Goal: Task Accomplishment & Management: Manage account settings

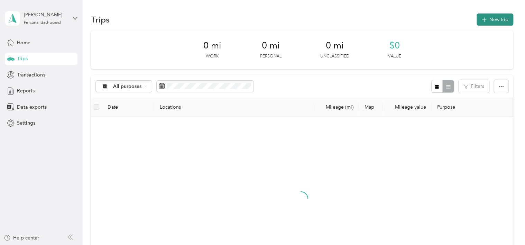
click at [488, 19] on button "New trip" at bounding box center [494, 19] width 37 height 12
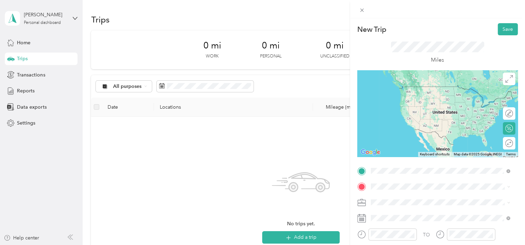
click at [401, 88] on span "[STREET_ADDRESS][PERSON_NAME][US_STATE]" at bounding box center [437, 86] width 108 height 6
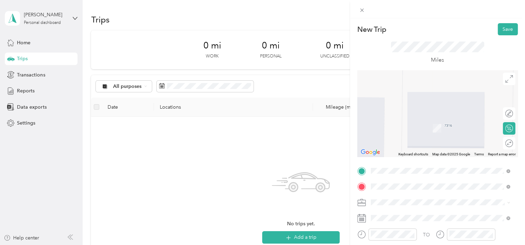
click at [420, 131] on strong "Safeway Store" at bounding box center [423, 132] width 32 height 6
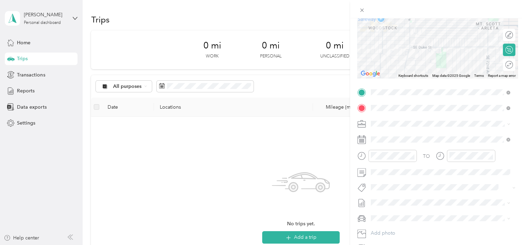
scroll to position [78, 0]
click at [507, 124] on icon at bounding box center [508, 124] width 2 height 1
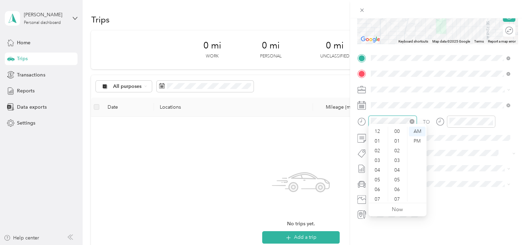
scroll to position [41, 0]
click at [412, 129] on div "AM" at bounding box center [417, 132] width 17 height 10
click at [419, 136] on div "AM" at bounding box center [417, 132] width 17 height 10
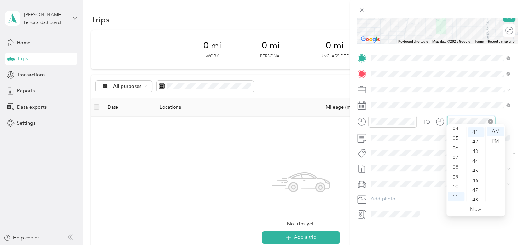
scroll to position [397, 0]
click at [498, 131] on div "AM" at bounding box center [495, 132] width 17 height 10
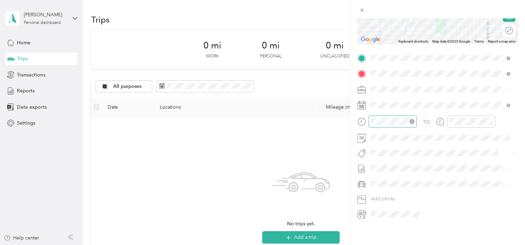
click at [394, 115] on div at bounding box center [392, 121] width 48 height 12
click at [379, 186] on div "10" at bounding box center [378, 187] width 17 height 10
click at [397, 171] on div "45" at bounding box center [397, 170] width 17 height 10
click at [286, 132] on div "New Trip Save This trip cannot be edited because it is either under review, app…" at bounding box center [262, 122] width 525 height 245
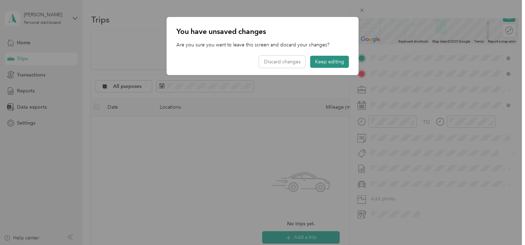
click at [321, 62] on button "Keep editing" at bounding box center [329, 62] width 39 height 12
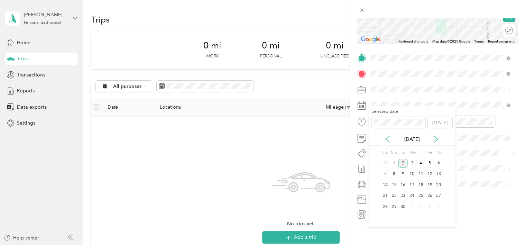
click at [388, 138] on icon at bounding box center [387, 139] width 7 height 7
click at [393, 205] on div "25" at bounding box center [393, 206] width 9 height 9
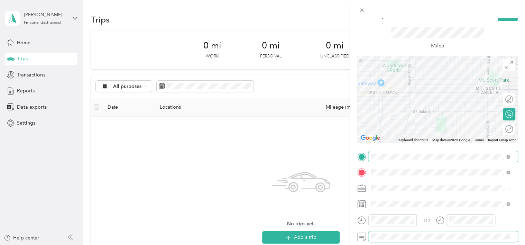
scroll to position [0, 0]
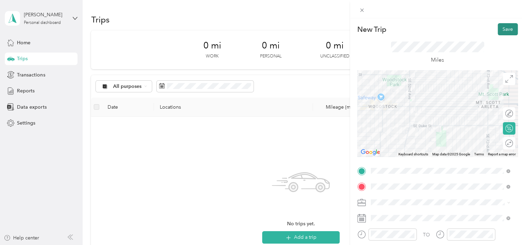
click at [499, 28] on button "Save" at bounding box center [507, 29] width 20 height 12
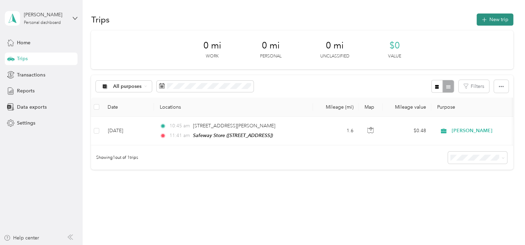
click at [494, 16] on button "New trip" at bounding box center [494, 19] width 37 height 12
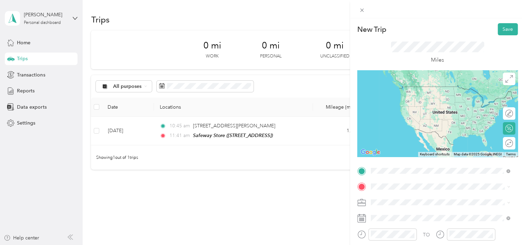
click at [416, 120] on div "TEAM Safeway Store [STREET_ADDRESS]" at bounding box center [411, 120] width 56 height 17
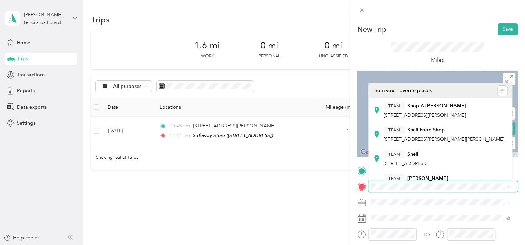
click at [394, 40] on div "Miles" at bounding box center [437, 52] width 160 height 35
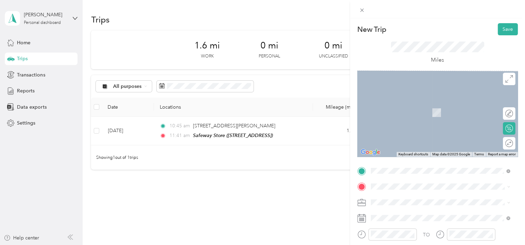
click at [462, 37] on div "Miles" at bounding box center [437, 52] width 160 height 35
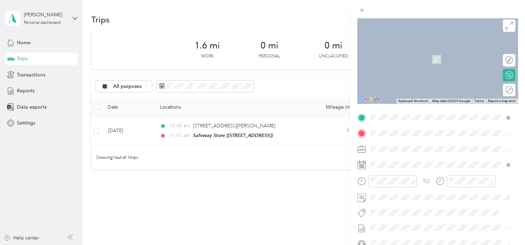
scroll to position [53, 0]
click at [398, 161] on span "[STREET_ADDRESS][US_STATE]" at bounding box center [417, 158] width 69 height 6
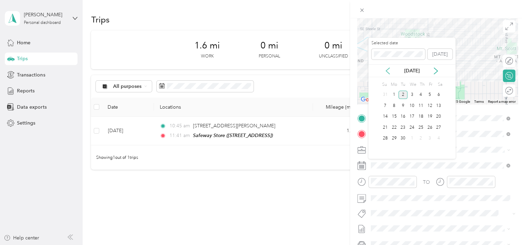
click at [386, 71] on icon at bounding box center [387, 71] width 3 height 6
click at [395, 136] on div "25" at bounding box center [393, 138] width 9 height 9
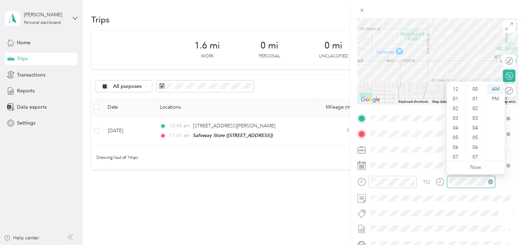
scroll to position [41, 0]
click at [470, 140] on div "52" at bounding box center [475, 138] width 17 height 10
click at [417, 86] on div at bounding box center [437, 61] width 160 height 86
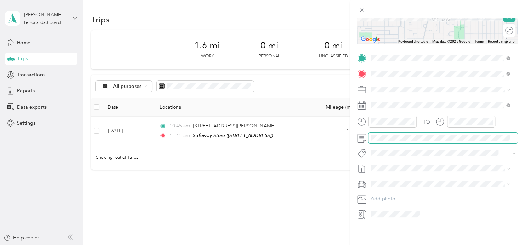
scroll to position [0, 0]
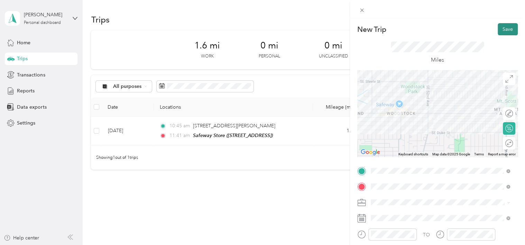
click at [498, 31] on button "Save" at bounding box center [507, 29] width 20 height 12
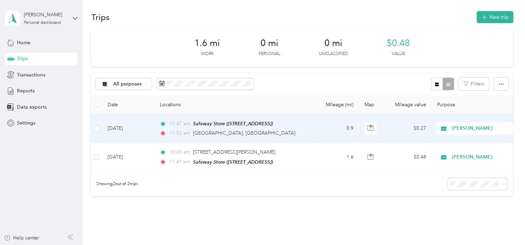
scroll to position [1, 0]
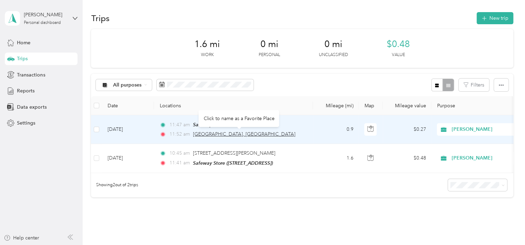
click at [236, 133] on span "[GEOGRAPHIC_DATA], [GEOGRAPHIC_DATA]" at bounding box center [244, 134] width 102 height 6
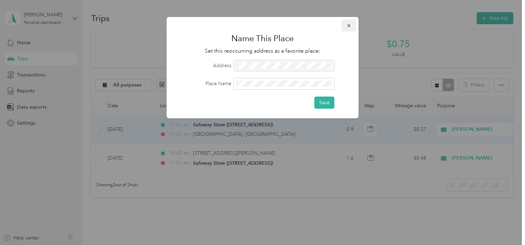
click at [351, 26] on button "button" at bounding box center [349, 25] width 15 height 12
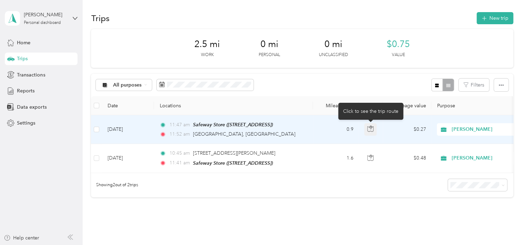
click at [370, 129] on icon "button" at bounding box center [370, 128] width 6 height 6
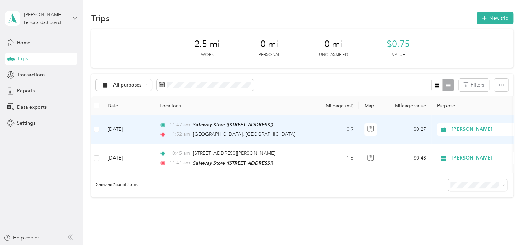
click at [335, 127] on td "0.9" at bounding box center [336, 129] width 46 height 29
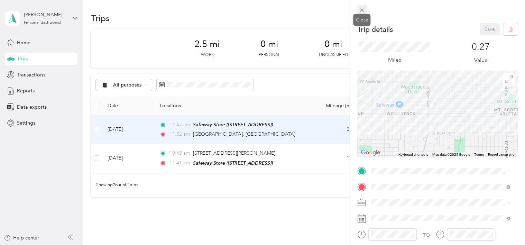
click at [361, 10] on icon at bounding box center [362, 10] width 6 height 6
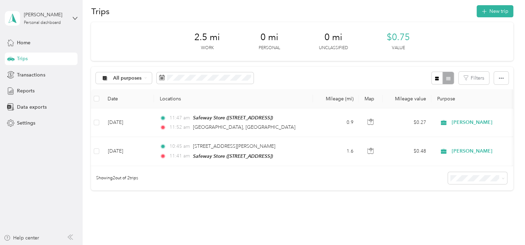
scroll to position [8, 0]
click at [494, 11] on button "New trip" at bounding box center [494, 11] width 37 height 12
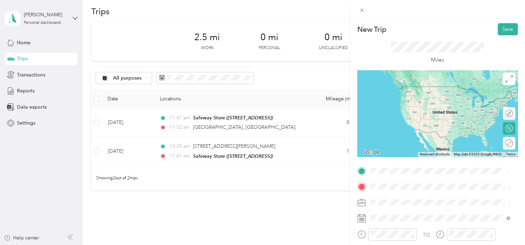
click at [415, 99] on div "TEAM Safeway Store [STREET_ADDRESS]" at bounding box center [411, 94] width 56 height 17
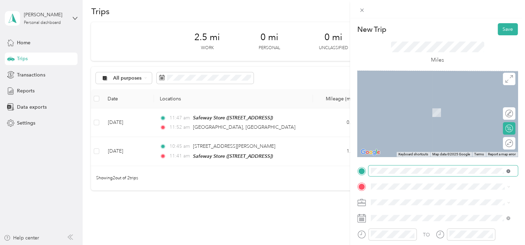
click at [507, 170] on icon at bounding box center [508, 171] width 2 height 2
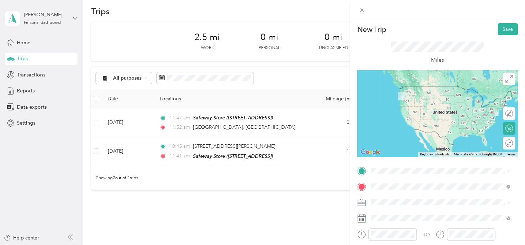
click at [400, 134] on button "TEAM" at bounding box center [393, 132] width 21 height 9
click at [410, 115] on span "[STREET_ADDRESS][US_STATE]" at bounding box center [417, 112] width 69 height 6
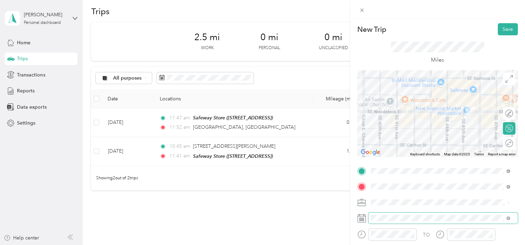
click at [388, 221] on span at bounding box center [442, 217] width 149 height 11
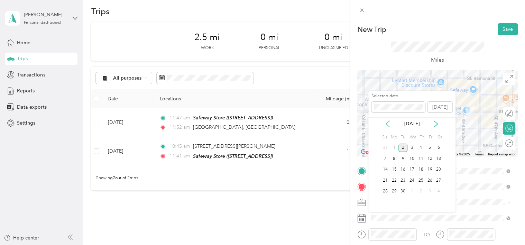
click at [389, 122] on icon at bounding box center [387, 123] width 7 height 7
click at [394, 189] on div "25" at bounding box center [393, 191] width 9 height 9
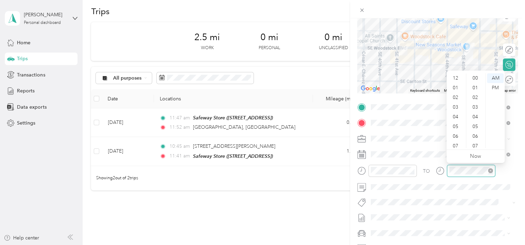
scroll to position [41, 0]
click at [476, 143] on div "59" at bounding box center [475, 143] width 17 height 10
click at [398, 8] on div at bounding box center [437, 9] width 175 height 18
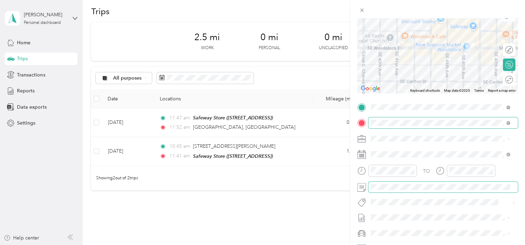
scroll to position [0, 0]
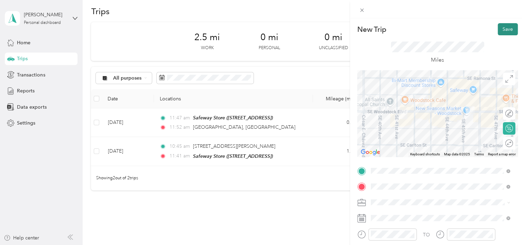
click at [501, 29] on button "Save" at bounding box center [507, 29] width 20 height 12
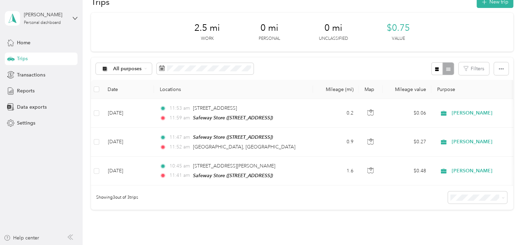
scroll to position [18, 0]
click at [36, 89] on div "Reports" at bounding box center [41, 91] width 73 height 12
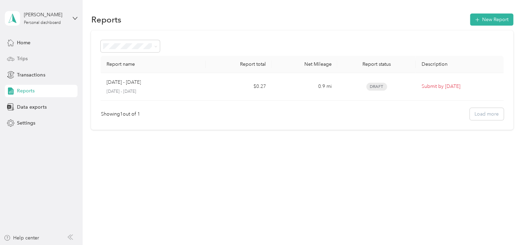
click at [24, 58] on span "Trips" at bounding box center [22, 58] width 11 height 7
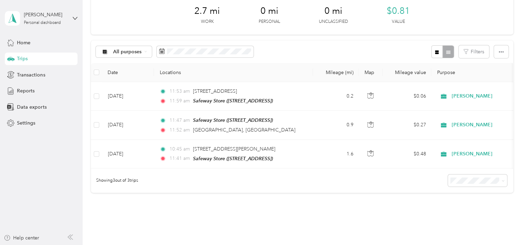
scroll to position [33, 0]
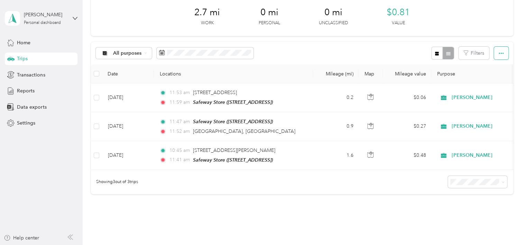
click at [494, 54] on button "button" at bounding box center [501, 53] width 15 height 13
click at [490, 66] on span "Select all" at bounding box center [491, 66] width 19 height 6
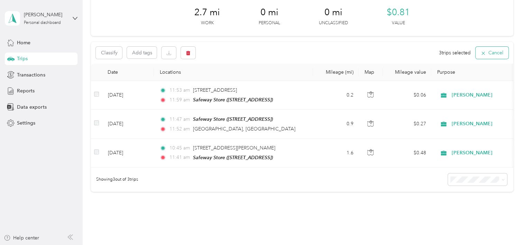
click at [483, 49] on button "Cancel" at bounding box center [491, 53] width 33 height 12
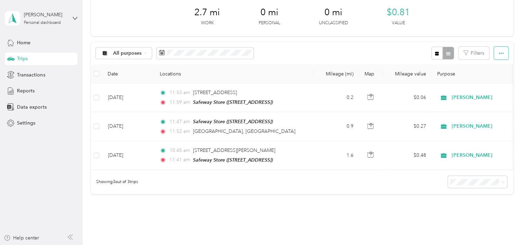
click at [498, 50] on span "button" at bounding box center [500, 53] width 5 height 6
click at [475, 50] on button "Filters" at bounding box center [473, 53] width 30 height 13
click at [445, 53] on div at bounding box center [442, 53] width 22 height 13
click at [435, 52] on icon "button" at bounding box center [437, 54] width 4 height 4
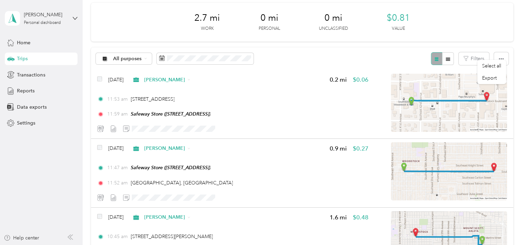
scroll to position [33, 0]
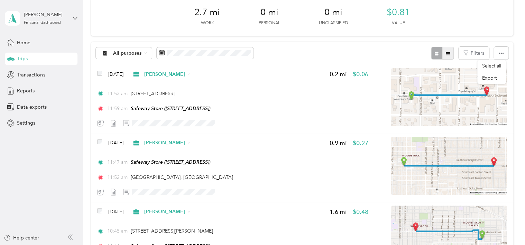
click at [446, 52] on icon "button" at bounding box center [448, 53] width 4 height 3
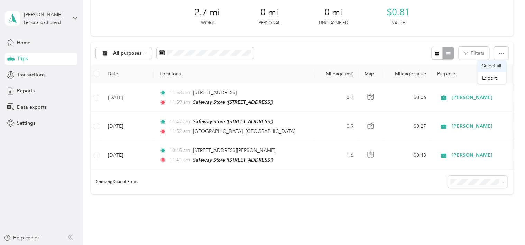
click at [494, 69] on li "Select all" at bounding box center [491, 66] width 29 height 12
click at [489, 66] on span "Select all" at bounding box center [491, 66] width 19 height 6
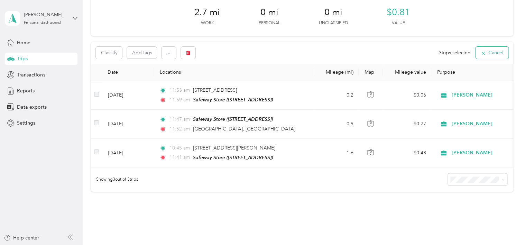
click at [489, 53] on button "Cancel" at bounding box center [491, 53] width 33 height 12
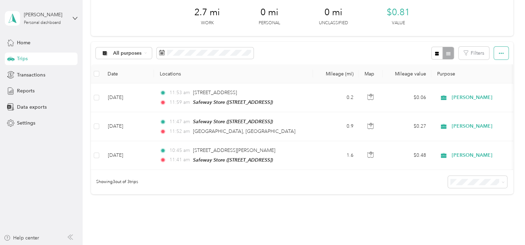
click at [500, 50] on span "button" at bounding box center [500, 53] width 5 height 6
click at [488, 79] on span "Export" at bounding box center [489, 78] width 15 height 6
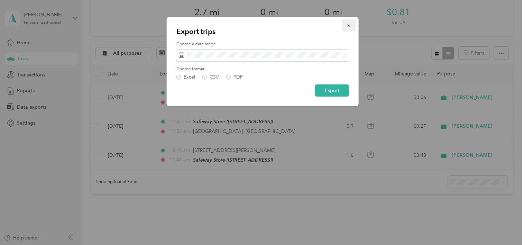
click at [349, 25] on icon "button" at bounding box center [348, 25] width 3 height 3
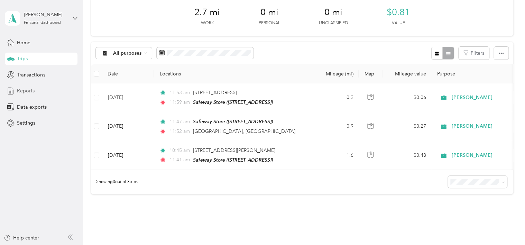
click at [39, 88] on div "Reports" at bounding box center [41, 91] width 73 height 12
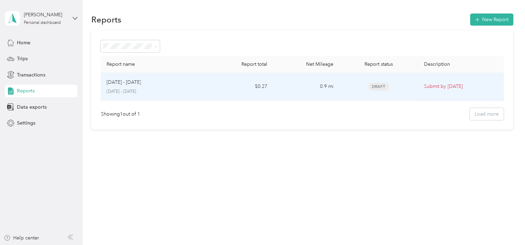
click at [435, 85] on p "Submit by [DATE]" at bounding box center [461, 87] width 77 height 8
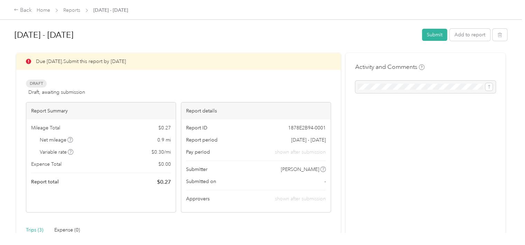
click at [365, 85] on div at bounding box center [425, 87] width 140 height 12
click at [369, 89] on div at bounding box center [425, 87] width 140 height 12
click at [379, 88] on div at bounding box center [425, 87] width 140 height 12
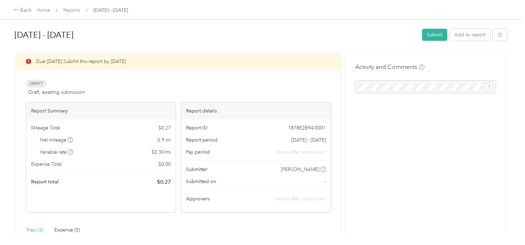
drag, startPoint x: 379, startPoint y: 88, endPoint x: 382, endPoint y: 112, distance: 24.4
click at [382, 112] on div "Activity and Comments" at bounding box center [425, 220] width 160 height 335
click at [397, 88] on div at bounding box center [425, 87] width 140 height 12
click at [441, 127] on div "Activity and Comments" at bounding box center [425, 220] width 160 height 335
